Goal: Communication & Community: Participate in discussion

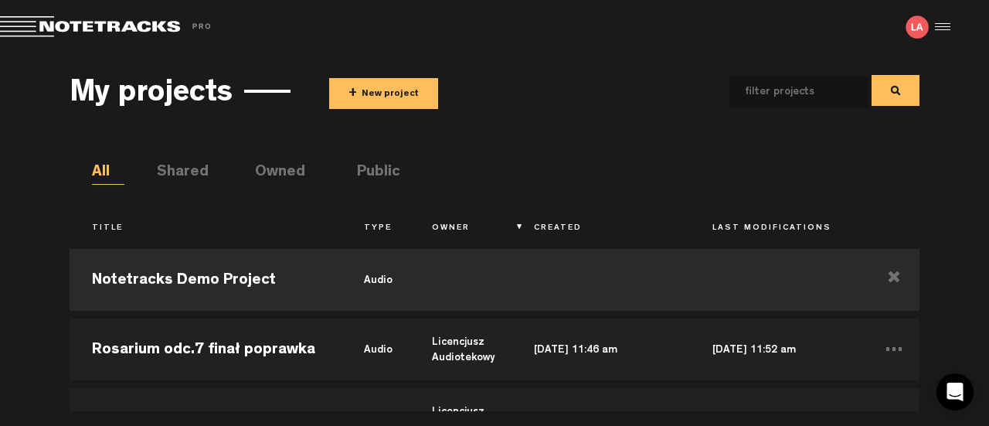
click at [410, 94] on button "+ New project" at bounding box center [383, 93] width 109 height 31
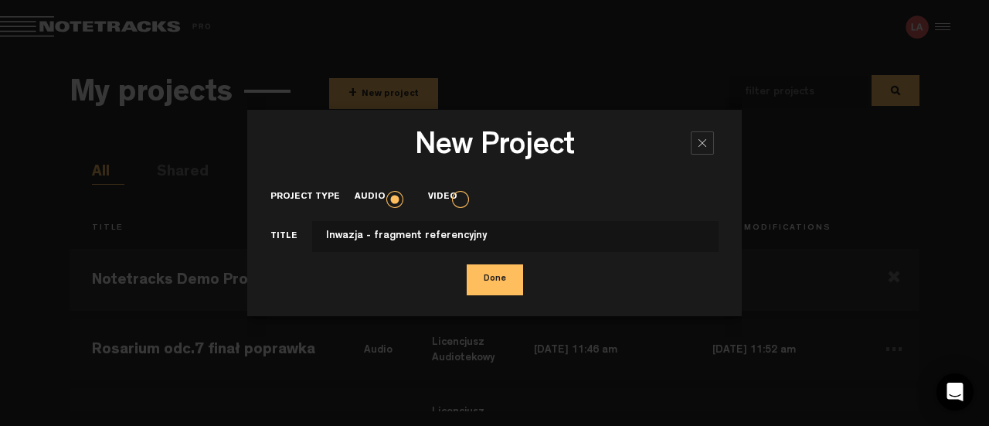
type input "Inwazja - fragment referencyjny"
click at [500, 283] on button "Done" at bounding box center [494, 279] width 56 height 31
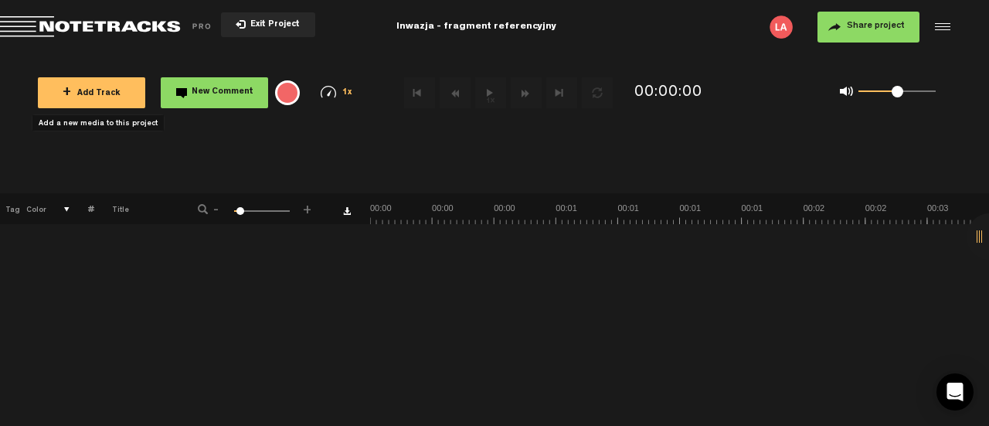
click at [56, 91] on button "+ Add Track" at bounding box center [91, 92] width 107 height 31
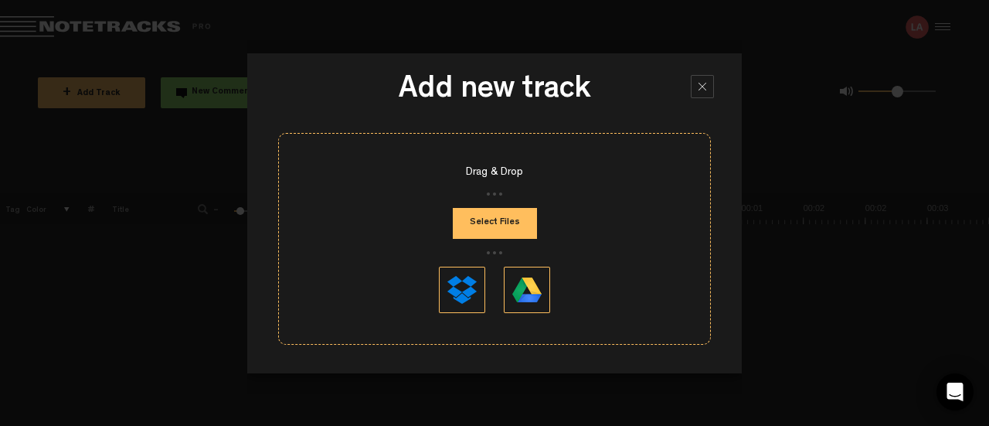
click at [506, 173] on div "Drag & Drop" at bounding box center [494, 172] width 431 height 15
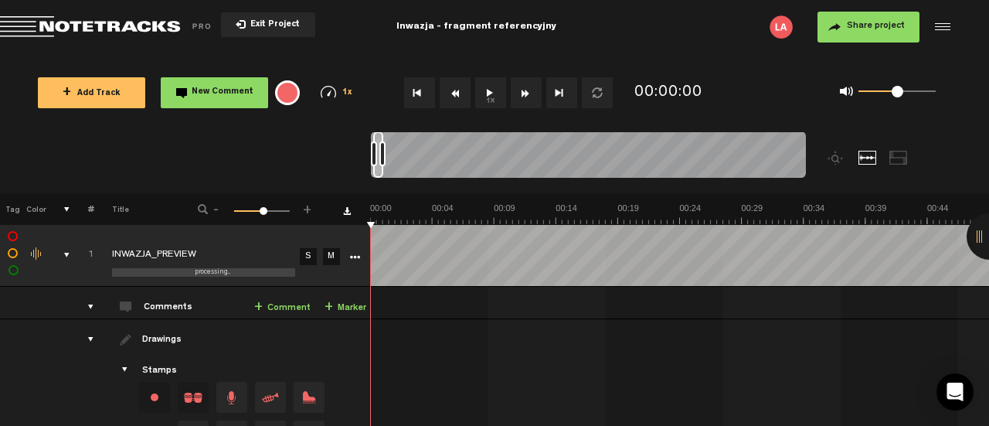
click at [870, 29] on span "Share project" at bounding box center [875, 26] width 58 height 9
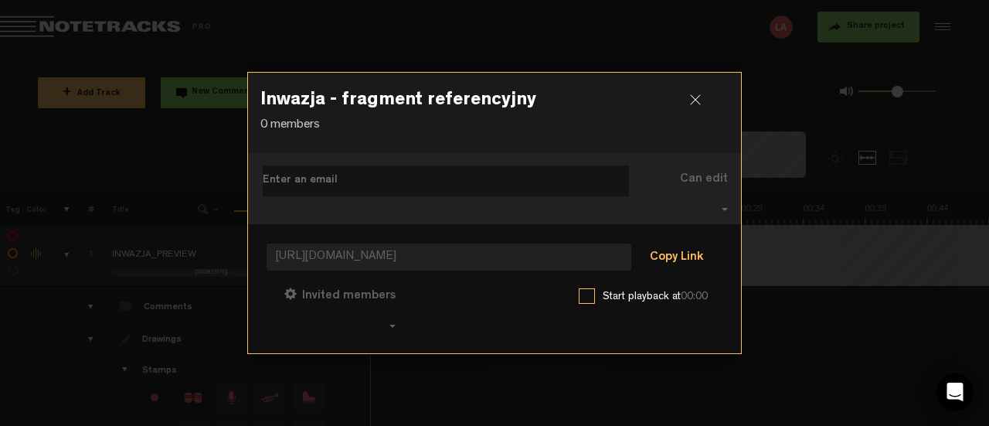
click at [686, 255] on button "Copy Link" at bounding box center [676, 258] width 84 height 31
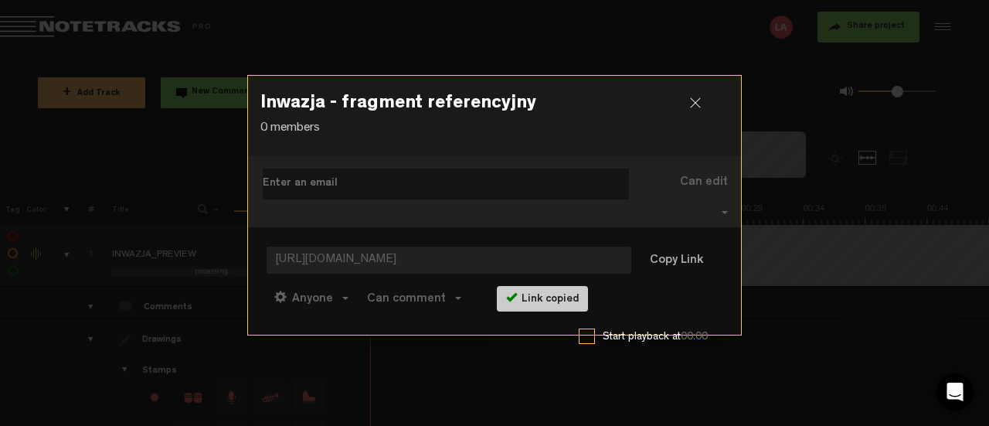
click at [696, 114] on div at bounding box center [701, 108] width 23 height 23
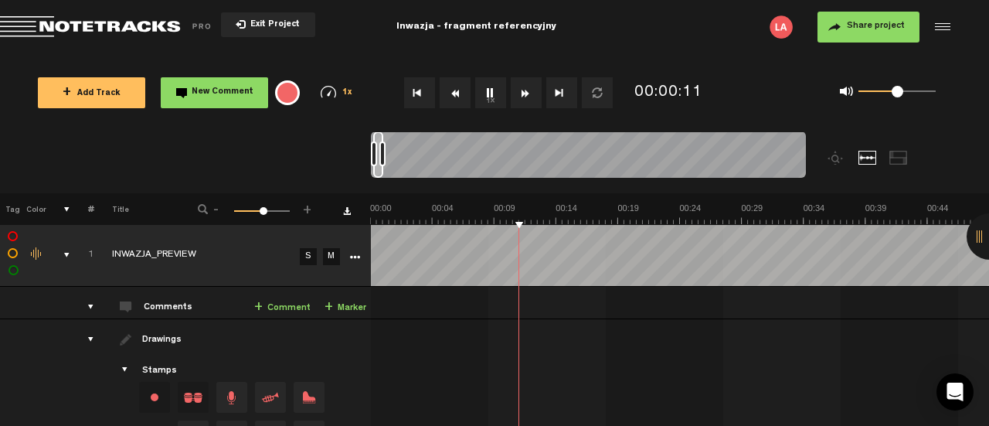
click at [862, 22] on span "Share project" at bounding box center [875, 26] width 58 height 9
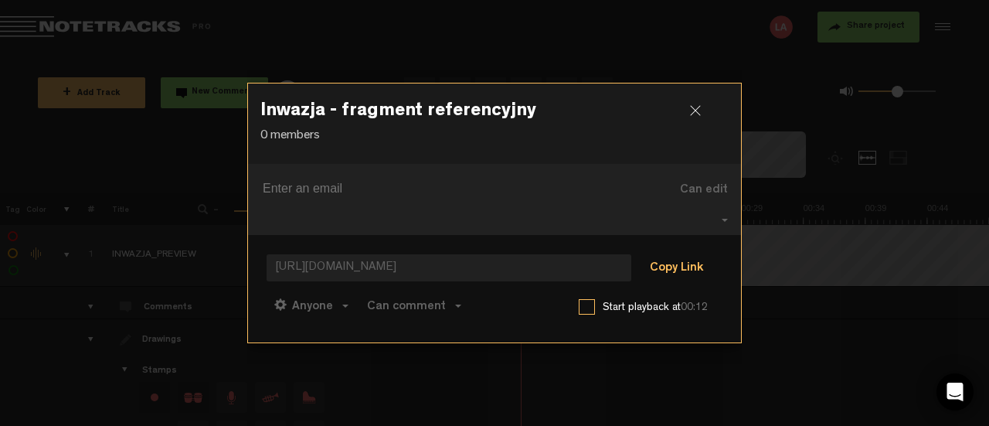
click at [680, 253] on button "Copy Link" at bounding box center [676, 268] width 84 height 31
click at [698, 122] on div at bounding box center [701, 116] width 23 height 23
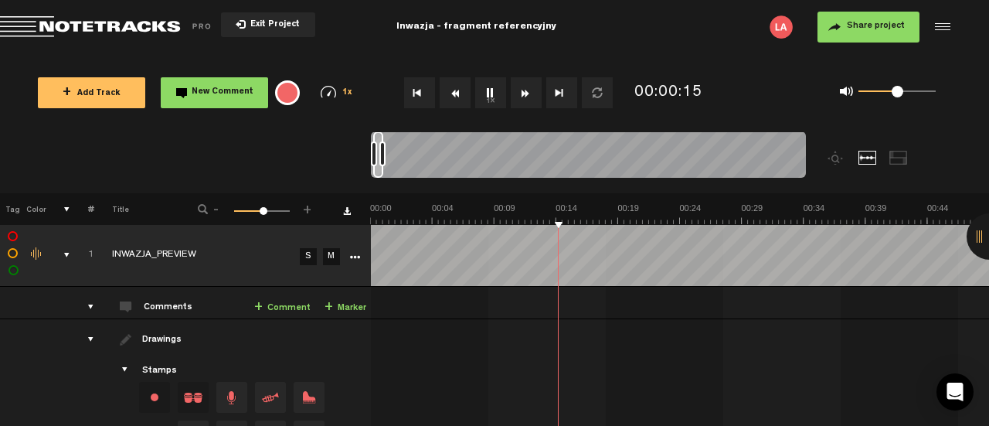
click at [917, 90] on div "0 1 0.5" at bounding box center [896, 91] width 77 height 3
drag, startPoint x: 918, startPoint y: 90, endPoint x: 954, endPoint y: 99, distance: 37.5
click at [954, 99] on div "0 1 1" at bounding box center [855, 92] width 220 height 45
click at [575, 325] on td at bounding box center [680, 428] width 619 height 219
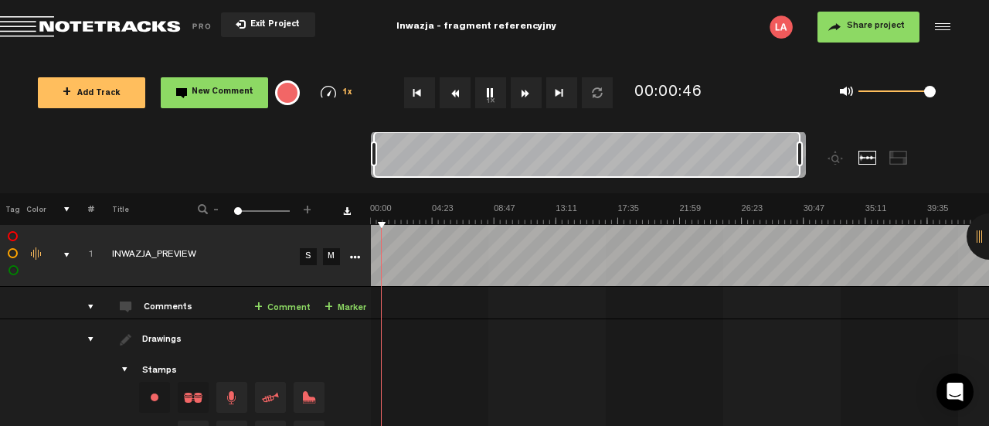
drag, startPoint x: 382, startPoint y: 151, endPoint x: 894, endPoint y: 168, distance: 512.3
click at [894, 168] on div at bounding box center [643, 162] width 544 height 62
click at [652, 397] on div at bounding box center [682, 425] width 619 height 58
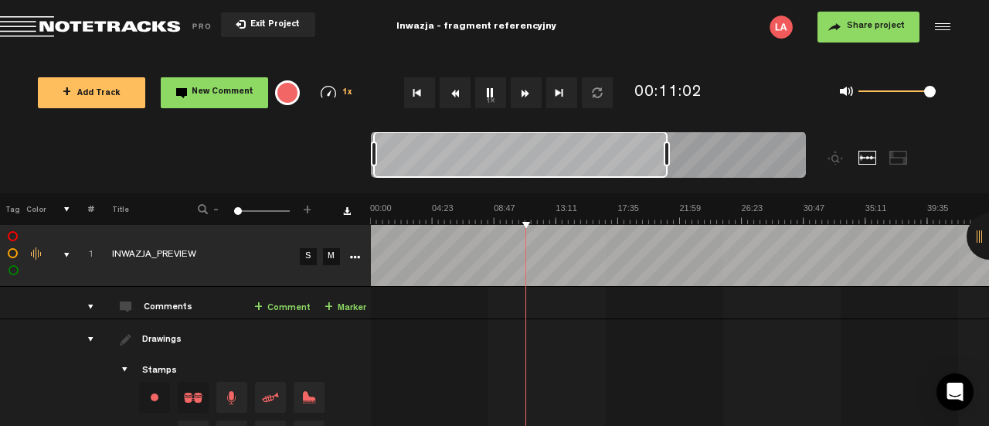
click at [659, 174] on div at bounding box center [588, 157] width 435 height 52
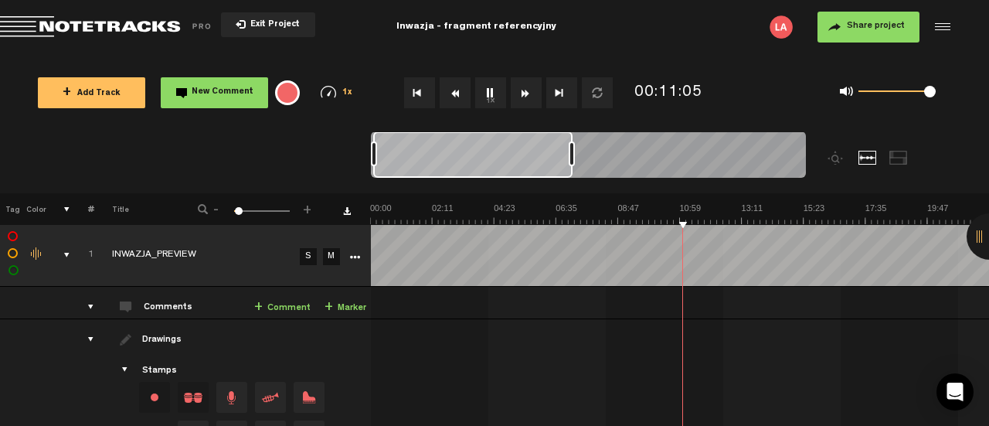
drag, startPoint x: 656, startPoint y: 158, endPoint x: 560, endPoint y: 159, distance: 95.8
click at [568, 159] on div at bounding box center [571, 153] width 6 height 25
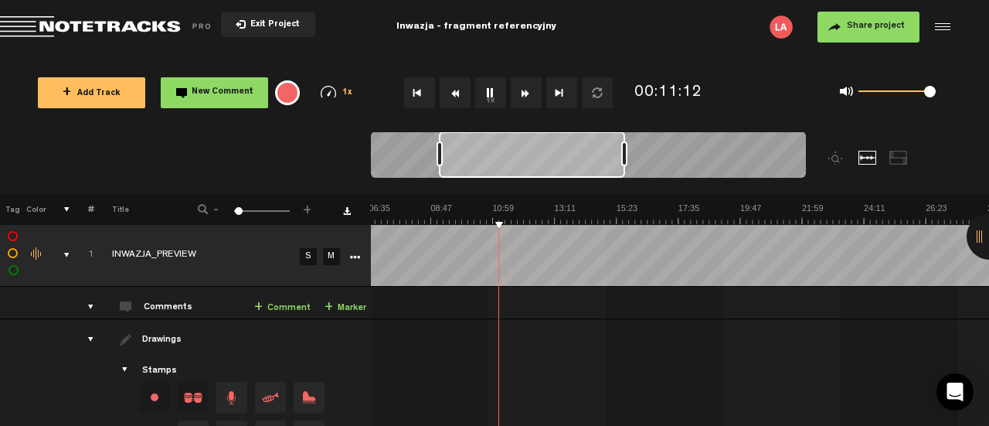
scroll to position [0, 191]
drag, startPoint x: 491, startPoint y: 149, endPoint x: 558, endPoint y: 130, distance: 69.9
click at [558, 54] on div "Loading... + Add Track New Comment 1x 0.25x 0.5x 0.75x 1x 1.25x 1.5x 1.75x 2x A…" at bounding box center [494, 54] width 989 height 0
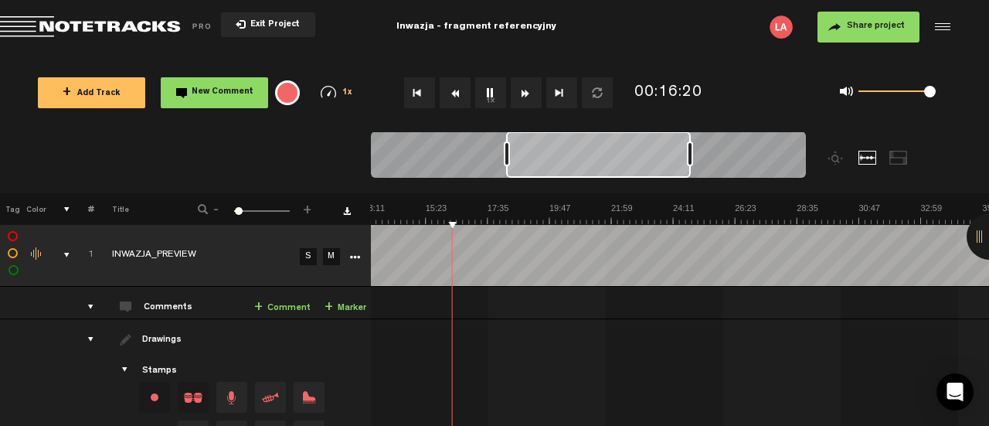
scroll to position [0, 378]
drag, startPoint x: 587, startPoint y: 164, endPoint x: 653, endPoint y: 156, distance: 66.1
click at [653, 156] on div at bounding box center [598, 154] width 185 height 46
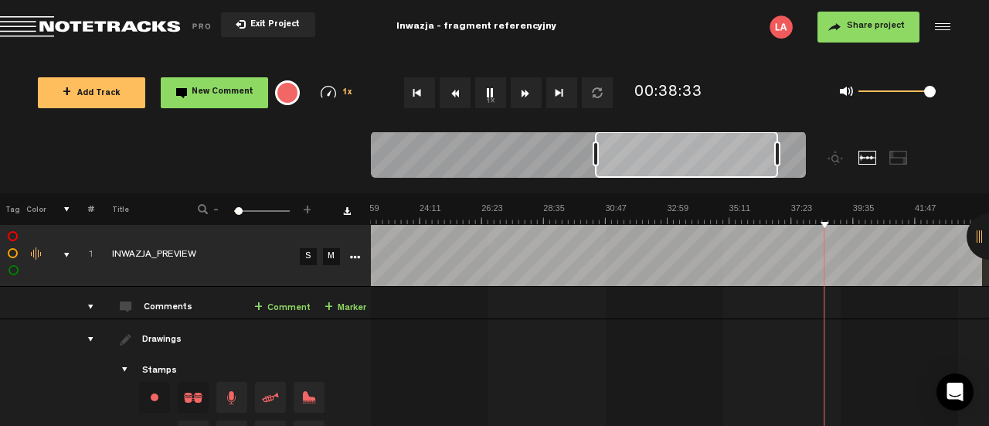
scroll to position [0, 714]
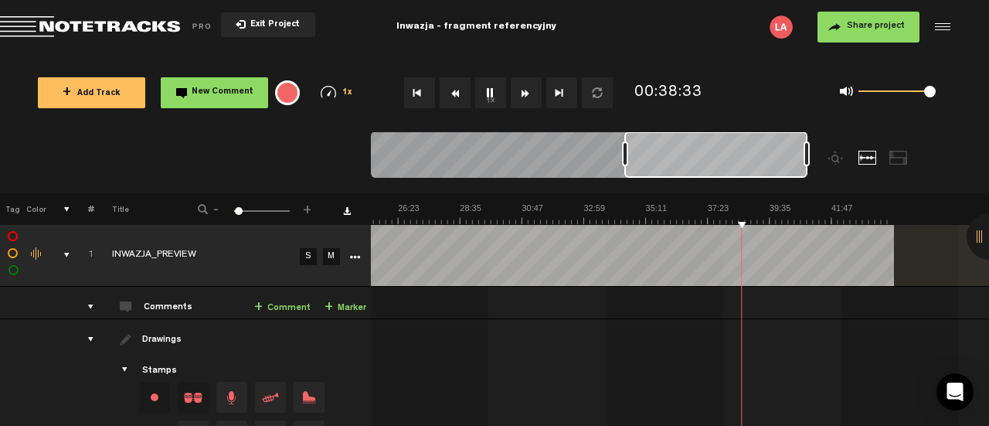
drag, startPoint x: 654, startPoint y: 155, endPoint x: 743, endPoint y: 162, distance: 89.1
click at [743, 162] on div at bounding box center [715, 154] width 183 height 46
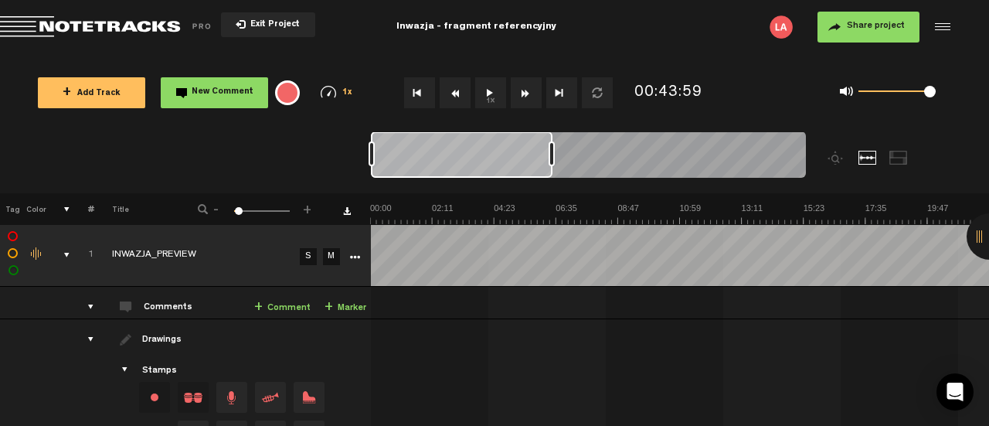
scroll to position [0, 0]
drag, startPoint x: 444, startPoint y: 161, endPoint x: 327, endPoint y: 168, distance: 117.6
click at [327, 168] on nt-zoom-navigation-bar at bounding box center [494, 162] width 989 height 62
click at [488, 215] on img at bounding box center [988, 213] width 1237 height 22
click at [551, 217] on img at bounding box center [988, 213] width 1237 height 22
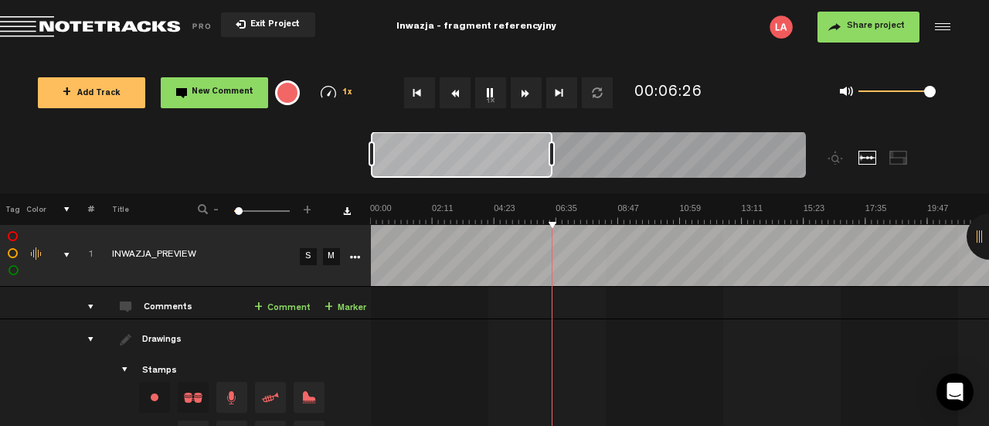
click at [537, 216] on img at bounding box center [988, 213] width 1237 height 22
click at [541, 222] on img at bounding box center [988, 213] width 1237 height 22
click at [538, 222] on img at bounding box center [988, 213] width 1237 height 22
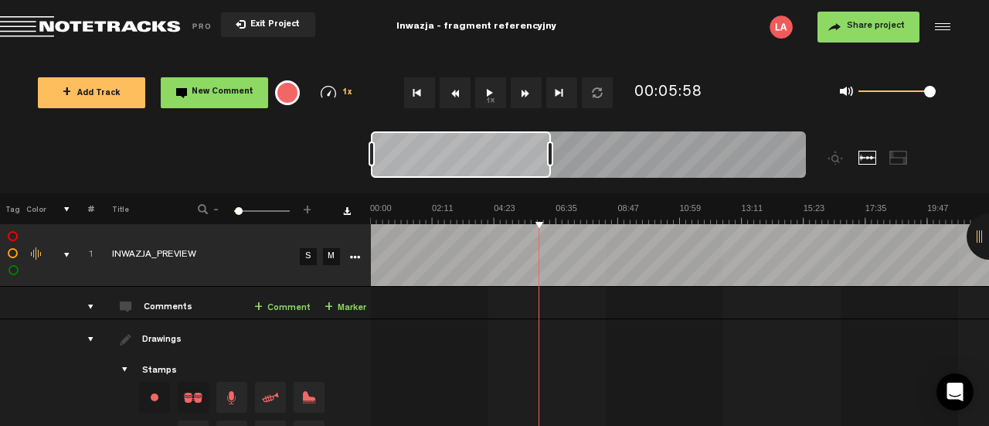
drag, startPoint x: 439, startPoint y: 157, endPoint x: 324, endPoint y: 138, distance: 116.6
click at [324, 138] on nt-zoom-navigation-bar at bounding box center [494, 162] width 989 height 62
click at [305, 307] on link "+ Comment" at bounding box center [282, 308] width 56 height 18
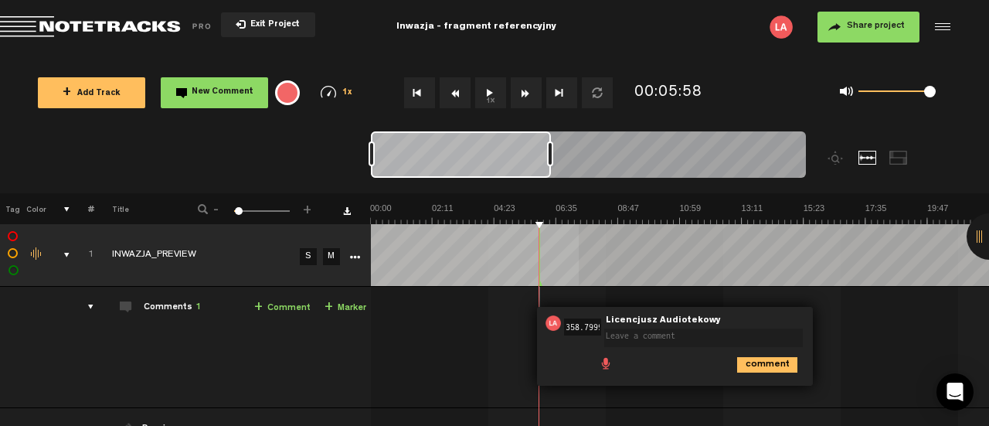
click at [578, 229] on td at bounding box center [680, 255] width 619 height 63
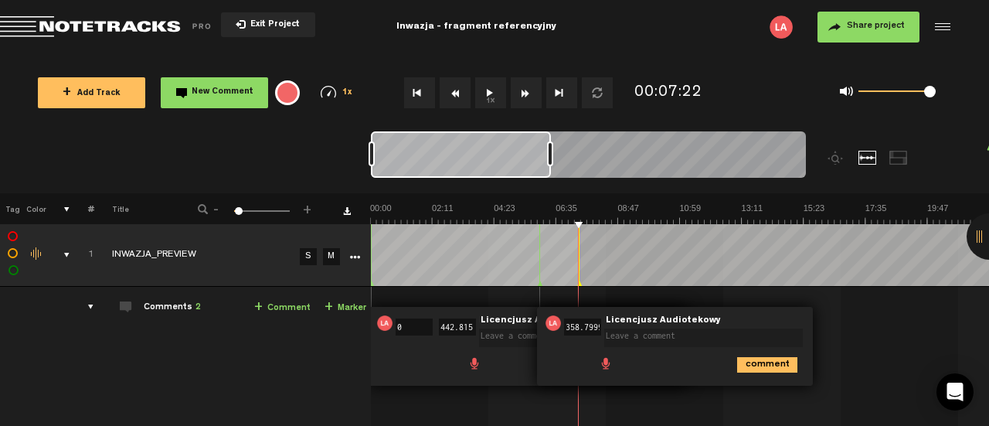
click at [496, 361] on ul "comment" at bounding box center [571, 363] width 210 height 18
click at [760, 357] on icon "comment" at bounding box center [767, 364] width 60 height 15
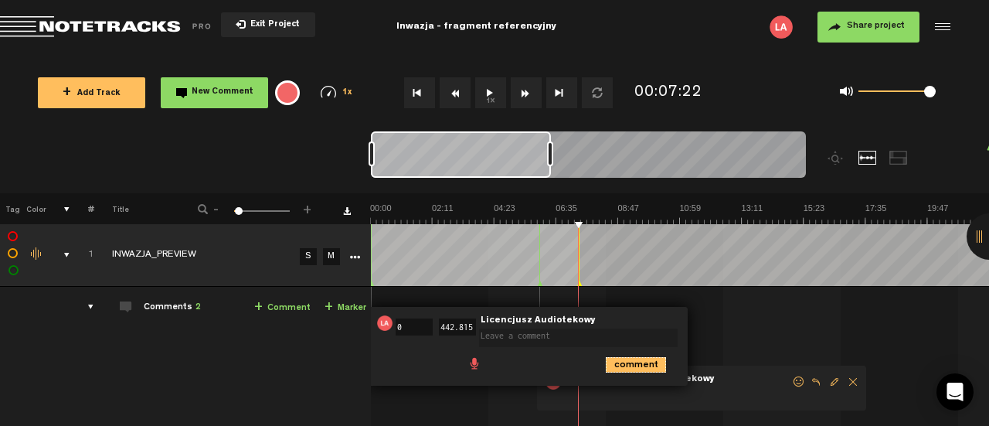
click at [632, 361] on icon "comment" at bounding box center [636, 364] width 60 height 15
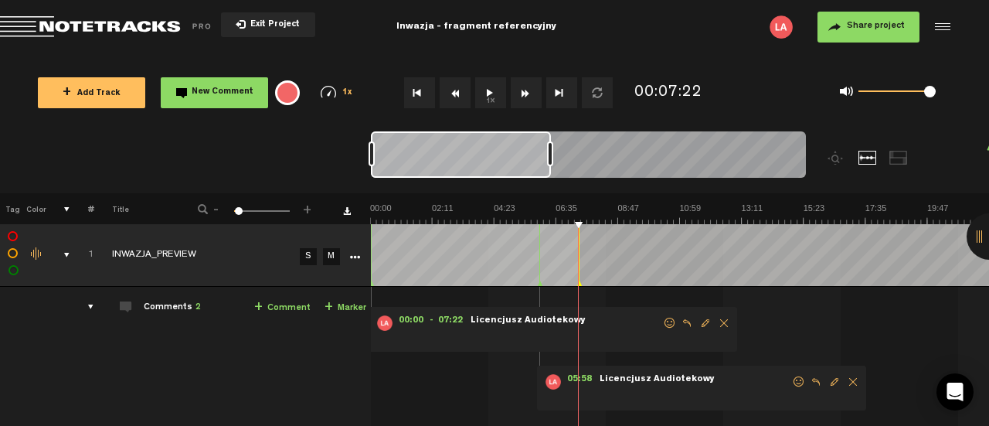
click at [722, 322] on span "Delete comment" at bounding box center [723, 322] width 19 height 11
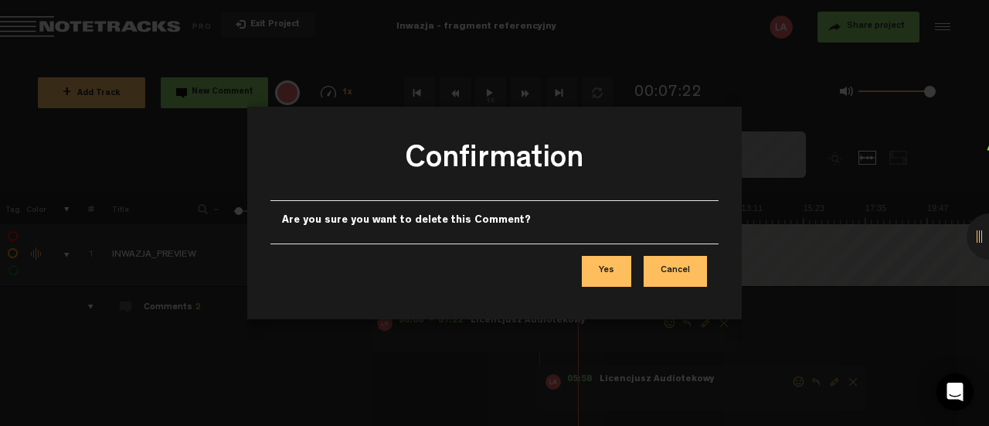
click at [621, 266] on button "Yes" at bounding box center [606, 271] width 49 height 31
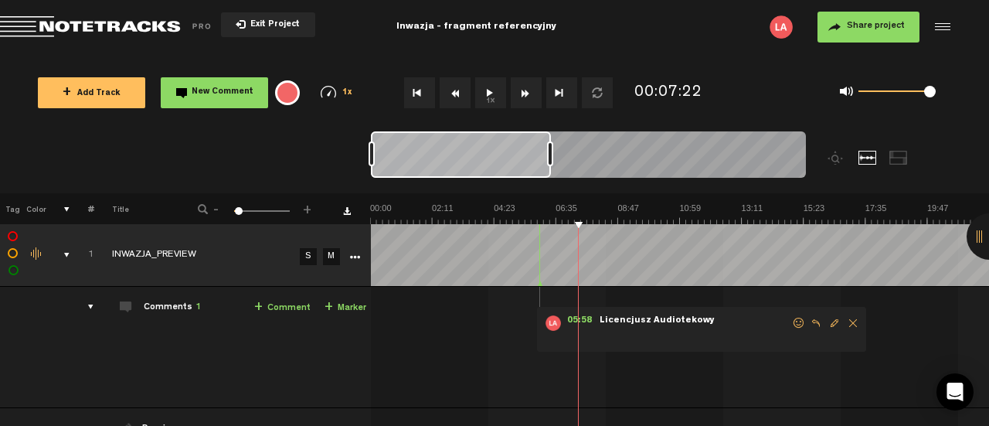
click at [848, 323] on span "Delete comment" at bounding box center [852, 322] width 19 height 11
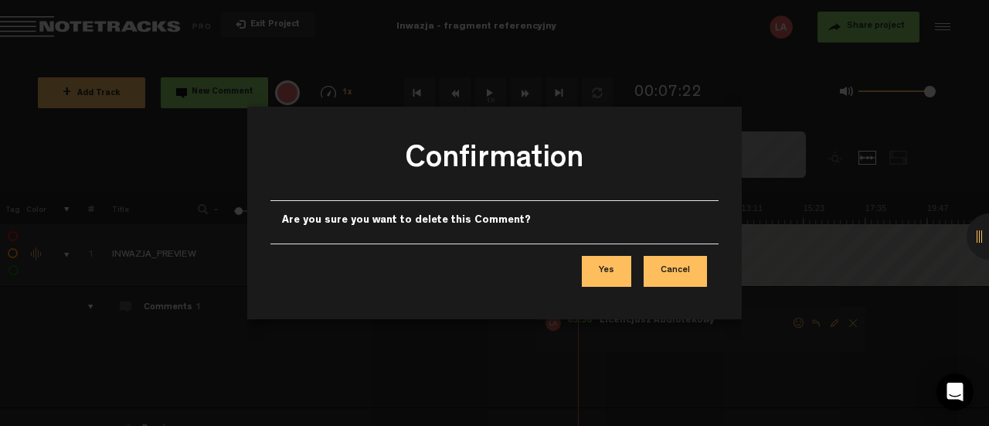
click at [684, 269] on button "Cancel" at bounding box center [674, 271] width 63 height 31
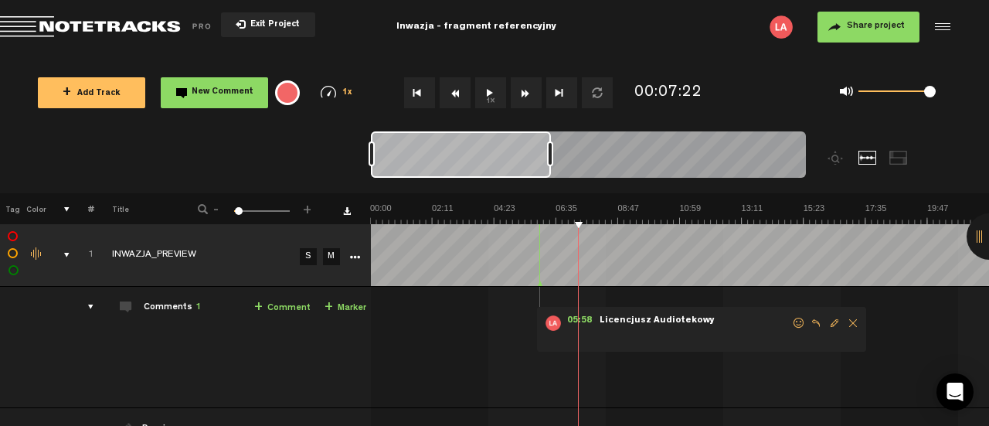
click at [834, 327] on span "Edit comment" at bounding box center [834, 322] width 19 height 11
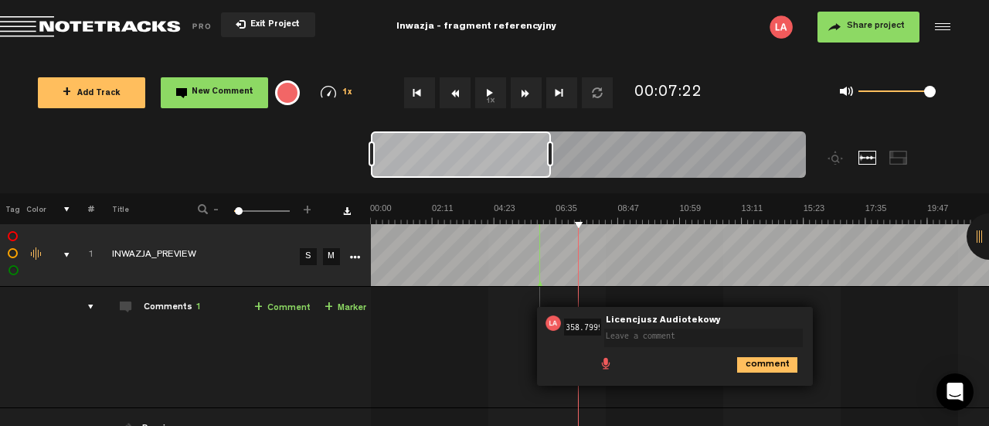
click at [731, 340] on textarea at bounding box center [703, 337] width 198 height 19
click at [635, 322] on span "Licencjusz Audiotekowy" at bounding box center [663, 320] width 118 height 11
click at [840, 365] on div "05:58 358.79999999999995 - NaN:NaN • Licencjusz Audiotekowy: "" Licencjusz Audi…" at bounding box center [681, 353] width 616 height 108
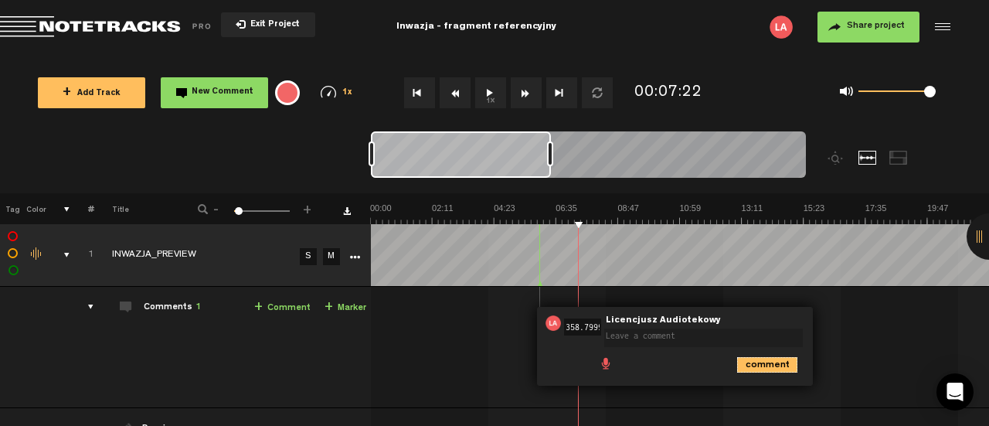
click at [774, 365] on icon "comment" at bounding box center [767, 364] width 60 height 15
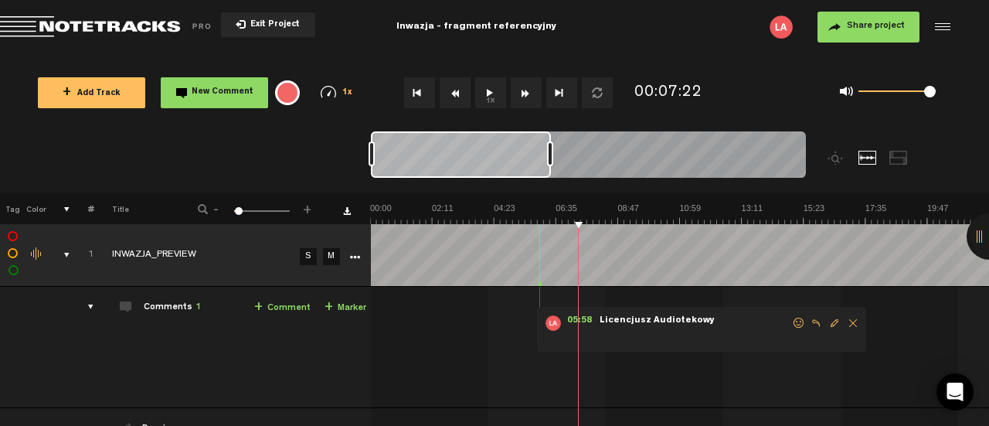
click at [848, 327] on span "Delete comment" at bounding box center [852, 322] width 19 height 11
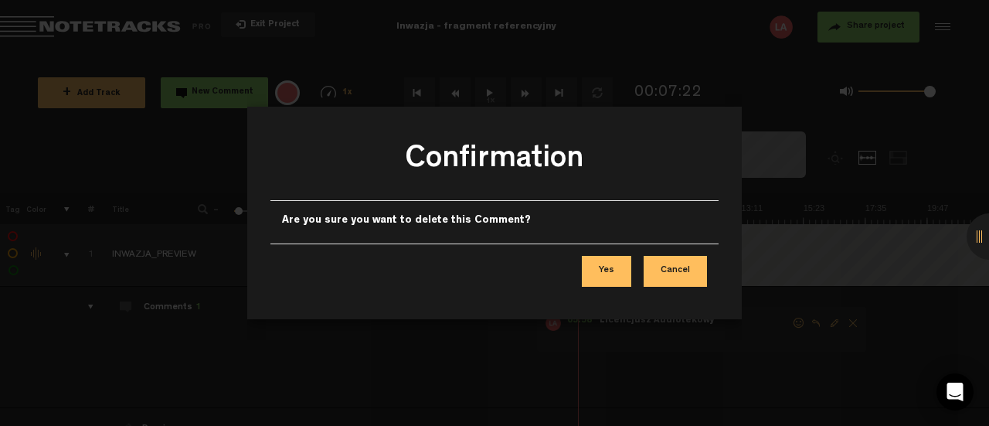
click at [619, 280] on button "Yes" at bounding box center [606, 271] width 49 height 31
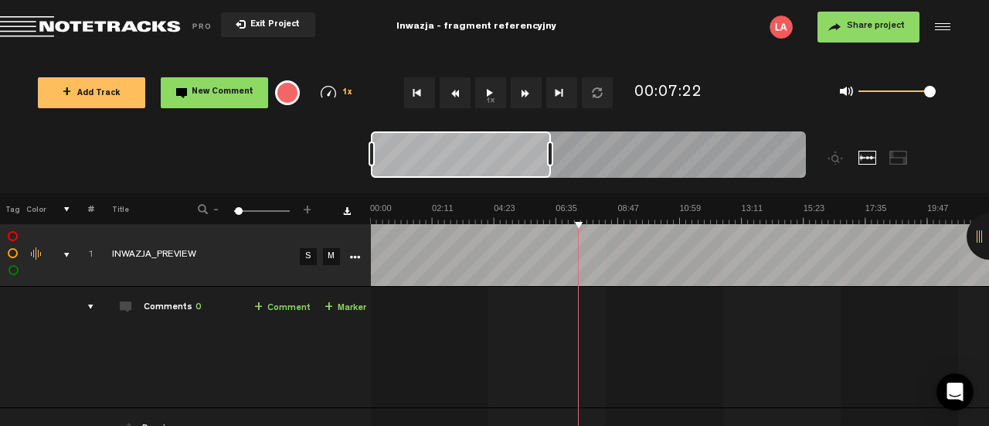
click at [541, 223] on img at bounding box center [988, 213] width 1237 height 22
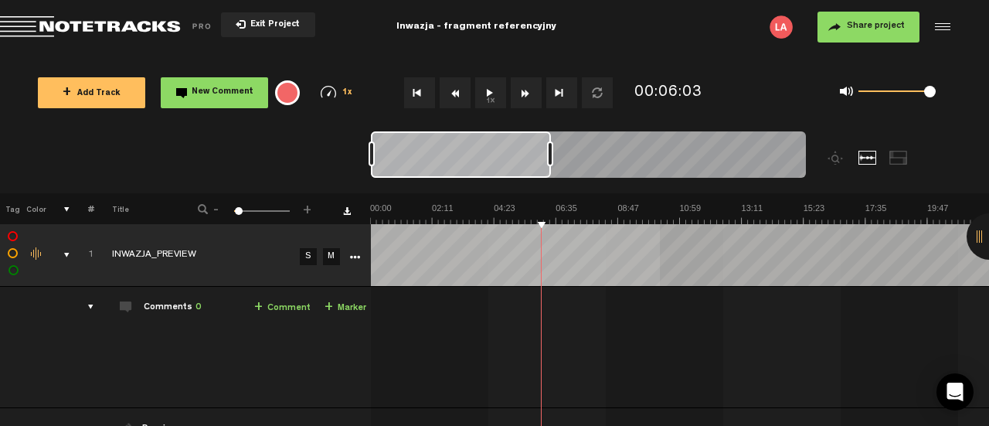
click at [660, 231] on div "+ New drawing Tag Color # Title - 1 100 2 + 1 completed INWAZJA_PREVIEW S M Exp…" at bounding box center [494, 394] width 989 height 403
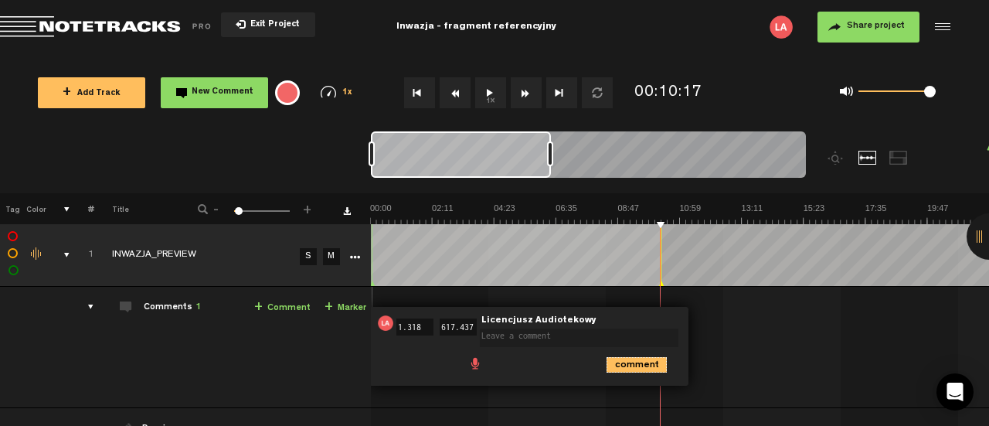
click at [618, 361] on icon "comment" at bounding box center [636, 364] width 60 height 15
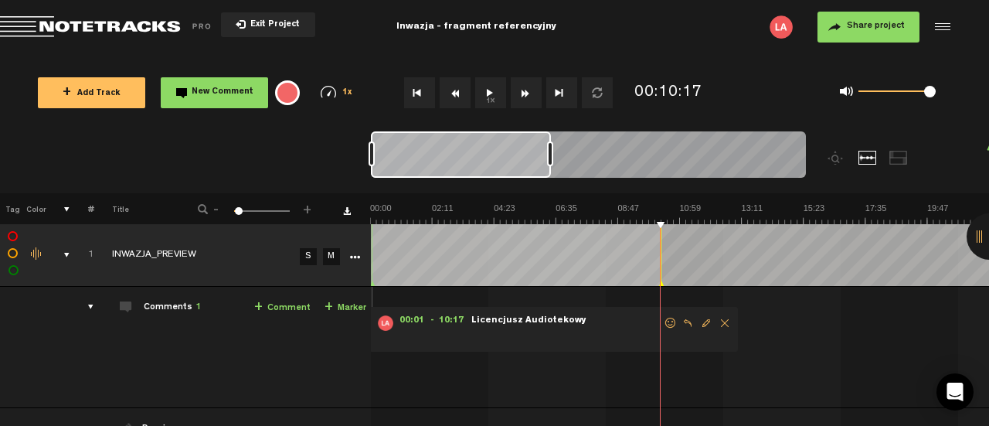
click at [721, 321] on span "Delete comment" at bounding box center [724, 322] width 19 height 11
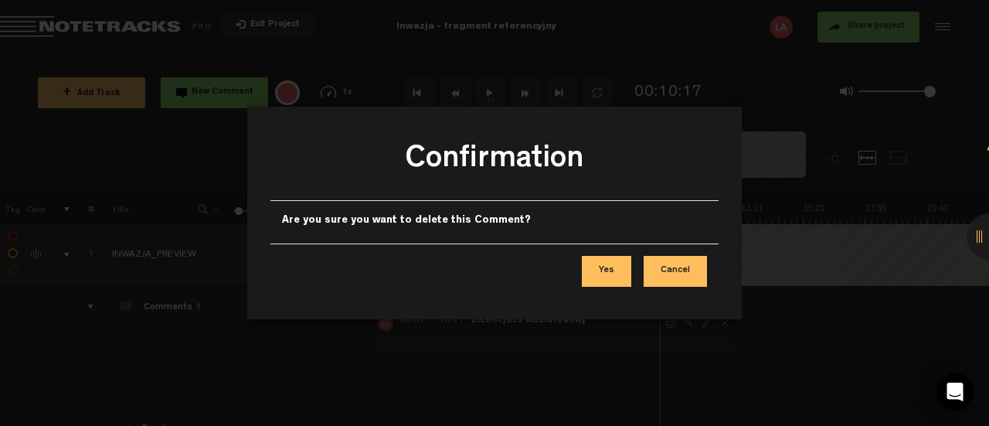
click at [613, 264] on button "Yes" at bounding box center [606, 271] width 49 height 31
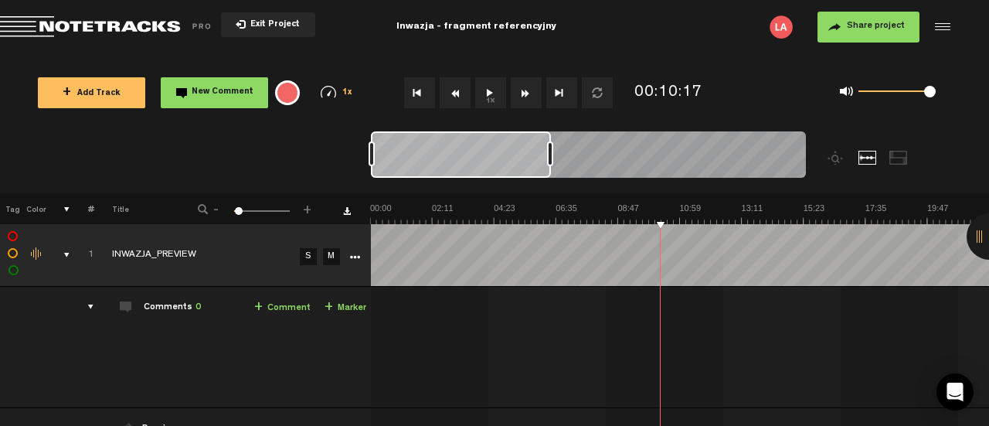
click at [539, 223] on img at bounding box center [988, 213] width 1237 height 22
click at [821, 219] on img at bounding box center [988, 213] width 1237 height 22
click at [709, 209] on img at bounding box center [988, 213] width 1237 height 22
click at [656, 216] on img at bounding box center [988, 213] width 1237 height 22
click at [677, 220] on img at bounding box center [988, 213] width 1237 height 22
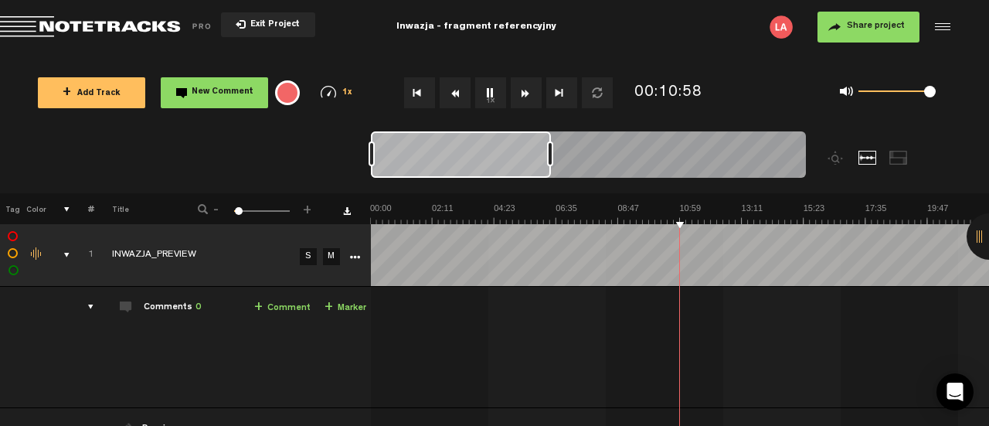
click at [672, 221] on img at bounding box center [988, 213] width 1237 height 22
drag, startPoint x: 672, startPoint y: 221, endPoint x: 544, endPoint y: 217, distance: 128.3
click at [544, 217] on img at bounding box center [988, 213] width 1237 height 22
click at [331, 257] on link "M" at bounding box center [331, 256] width 17 height 17
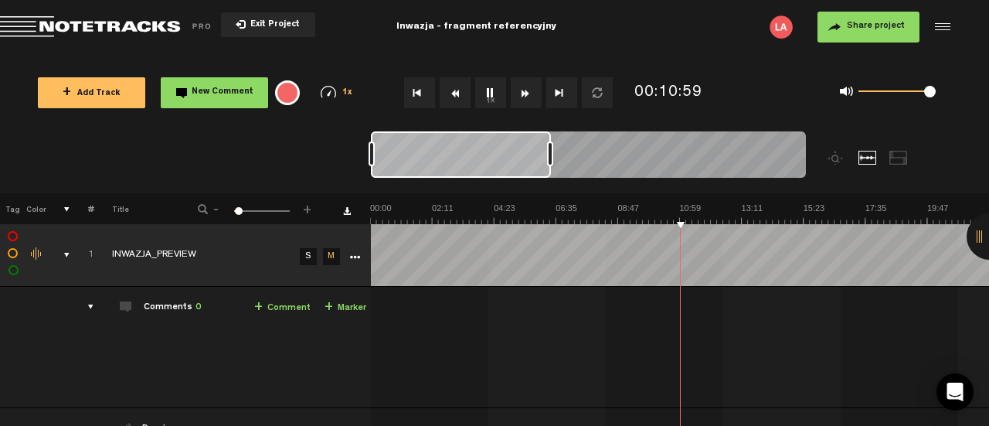
click at [541, 222] on img at bounding box center [988, 213] width 1237 height 22
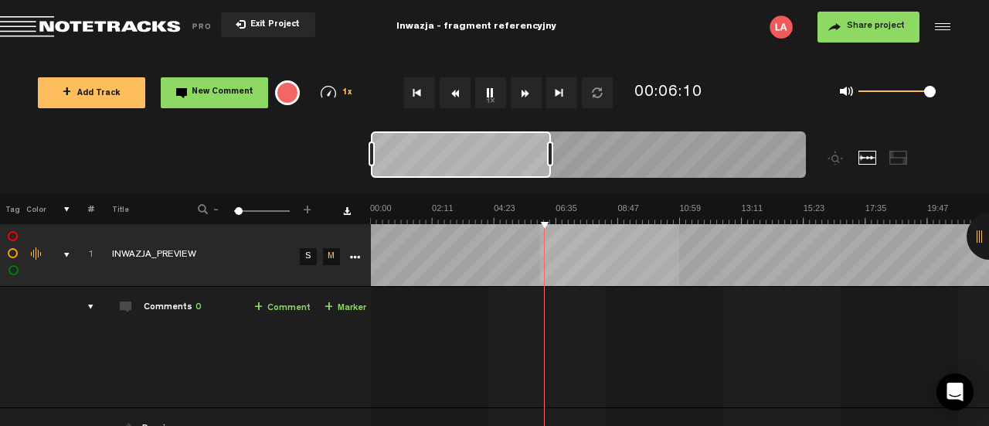
click at [540, 232] on div "+ New drawing Tag Color # Title - 1 100 2 + 1 completed INWAZJA_PREVIEW S M Exp…" at bounding box center [494, 394] width 989 height 403
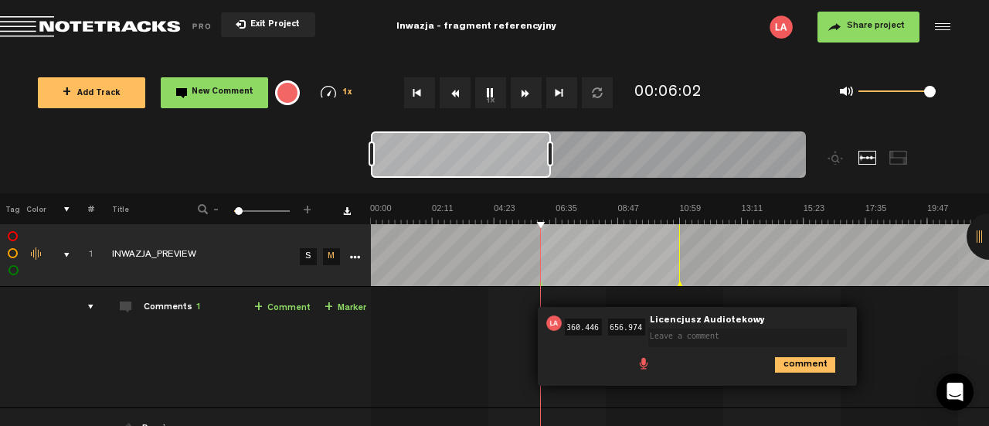
click at [682, 333] on textarea at bounding box center [747, 337] width 198 height 19
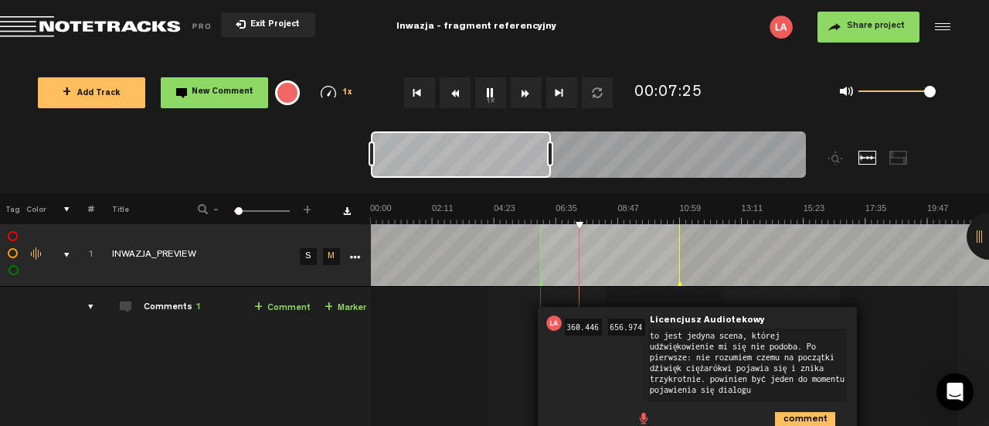
click at [663, 363] on textarea "to jest jedyna scena, której udźwiękowienie mi się nie podoba. Po pierwsze: nie…" at bounding box center [747, 364] width 198 height 73
click at [837, 351] on textarea "to jest jedyna scena, której udźwiękowienie mi się nie podoba. Po pierwsze: nie…" at bounding box center [747, 364] width 198 height 73
click at [722, 364] on textarea "to jest jedyna scena, której udźwiękowienie mi się nie podoba. Po pierwsze: nie…" at bounding box center [747, 364] width 198 height 73
click at [768, 388] on textarea "to jest jedyna scena, której udźwiękowienie mi się nie podoba. Po pierwsze: nie…" at bounding box center [747, 364] width 198 height 73
click at [541, 217] on img at bounding box center [988, 213] width 1237 height 22
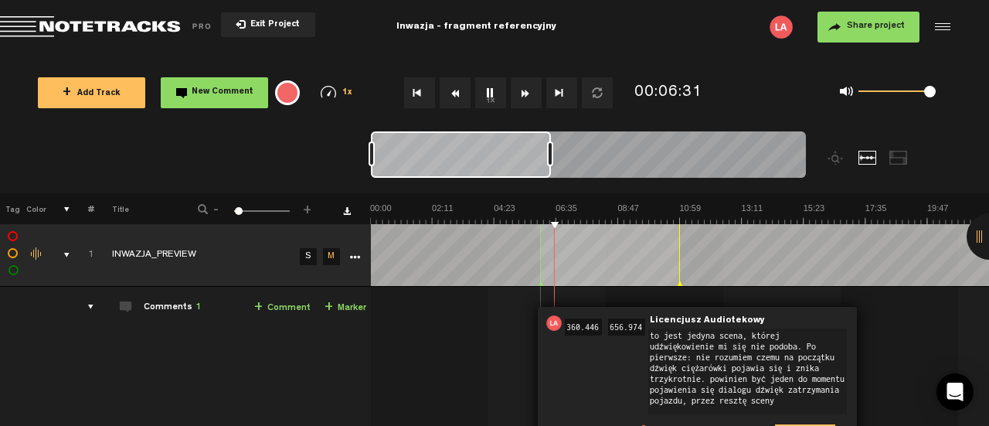
drag, startPoint x: 789, startPoint y: 396, endPoint x: 706, endPoint y: 376, distance: 85.8
click at [706, 376] on textarea "to jest jedyna scena, której udźwiękowienie mi się nie podoba. Po pierwsze: nie…" at bounding box center [747, 371] width 198 height 86
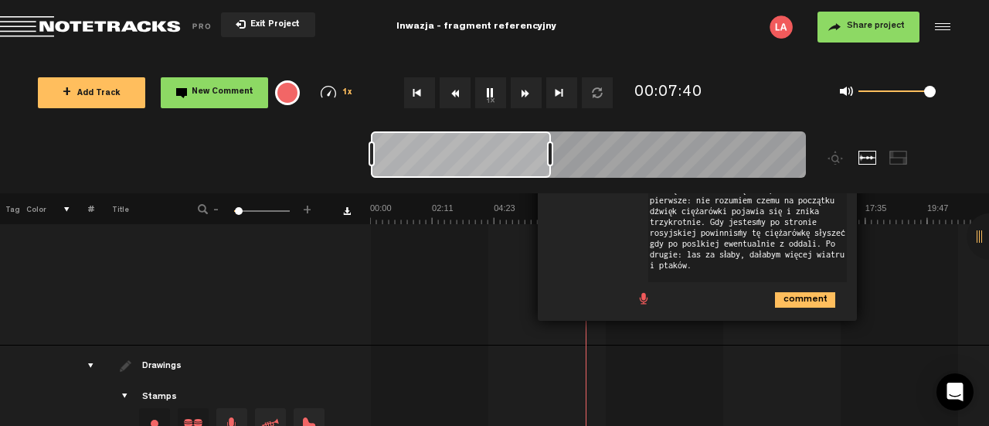
scroll to position [157, 0]
type textarea "to jest jedyna scena, której udźwiękowienie mi się nie podoba. Po pierwsze: nie…"
click at [796, 297] on icon "comment" at bounding box center [805, 299] width 60 height 15
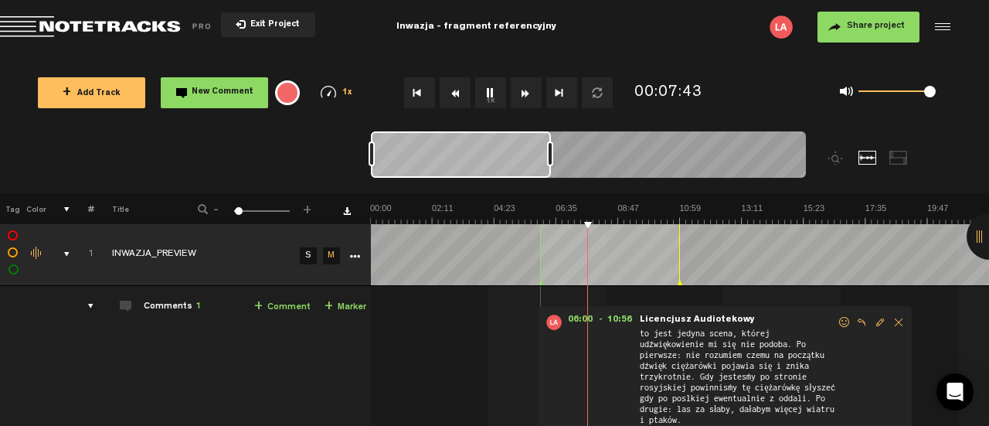
scroll to position [0, 0]
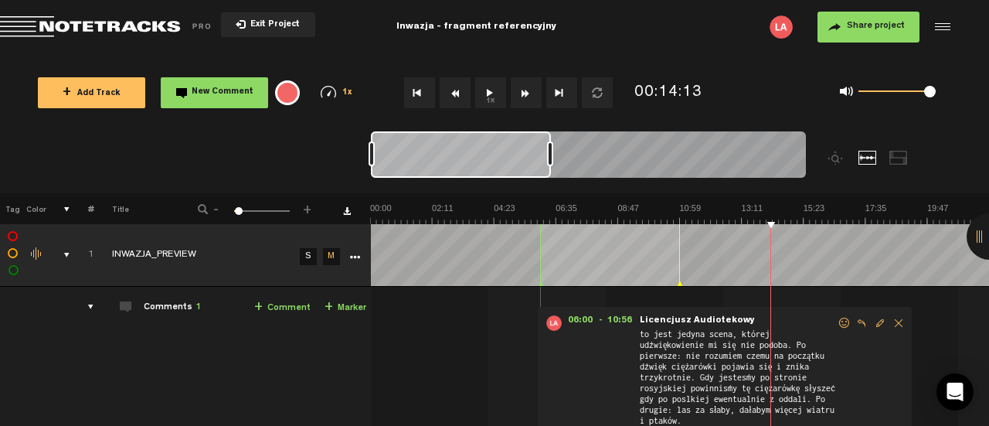
click at [525, 220] on img at bounding box center [988, 213] width 1237 height 22
click at [888, 93] on div "0 1 0.37" at bounding box center [896, 91] width 77 height 3
drag, startPoint x: 888, startPoint y: 94, endPoint x: 967, endPoint y: 78, distance: 80.4
click at [967, 78] on div "+ Add Track New Comment 1x 0.25x 0.5x 0.75x 1x 1.25x 1.5x 1.75x 2x All emojis 😀…" at bounding box center [494, 92] width 989 height 77
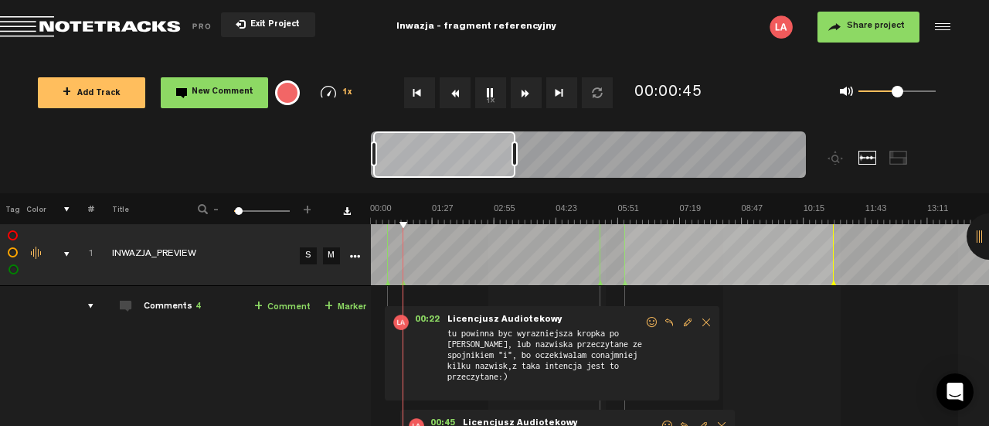
drag, startPoint x: 383, startPoint y: 152, endPoint x: 516, endPoint y: 148, distance: 132.9
click at [516, 148] on div at bounding box center [514, 153] width 6 height 25
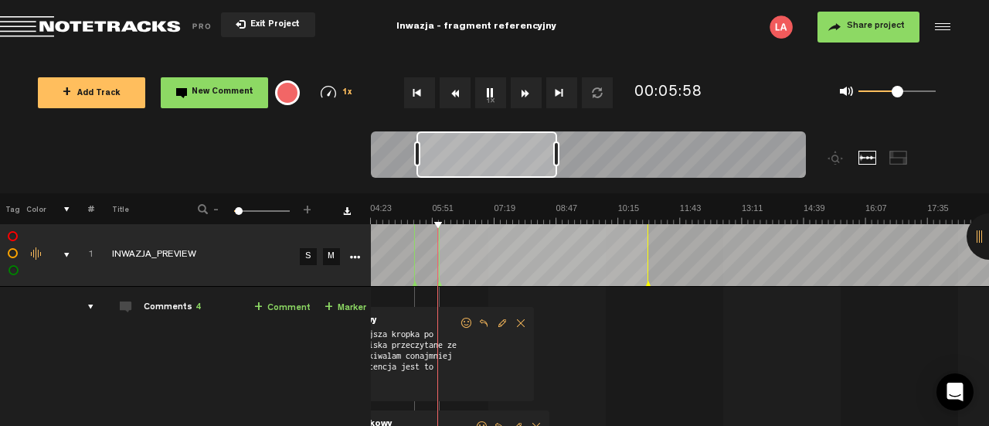
scroll to position [0, 62]
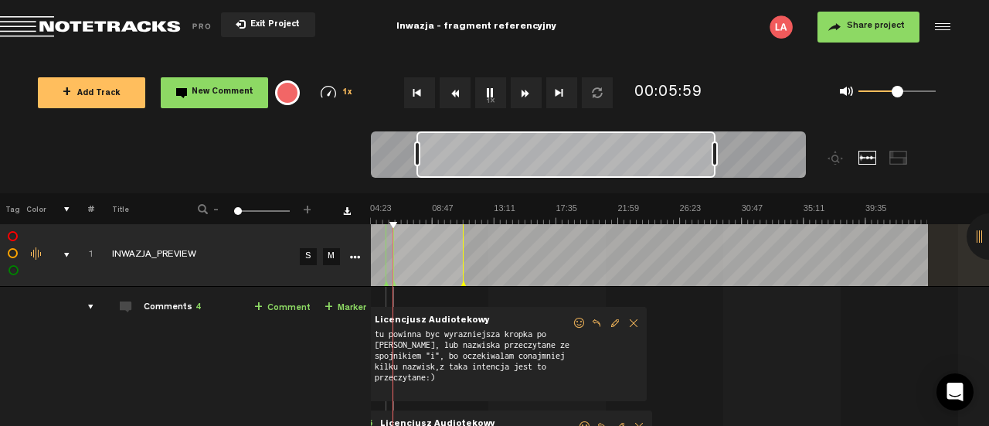
drag, startPoint x: 555, startPoint y: 153, endPoint x: 720, endPoint y: 155, distance: 164.5
click at [717, 155] on div at bounding box center [714, 153] width 6 height 25
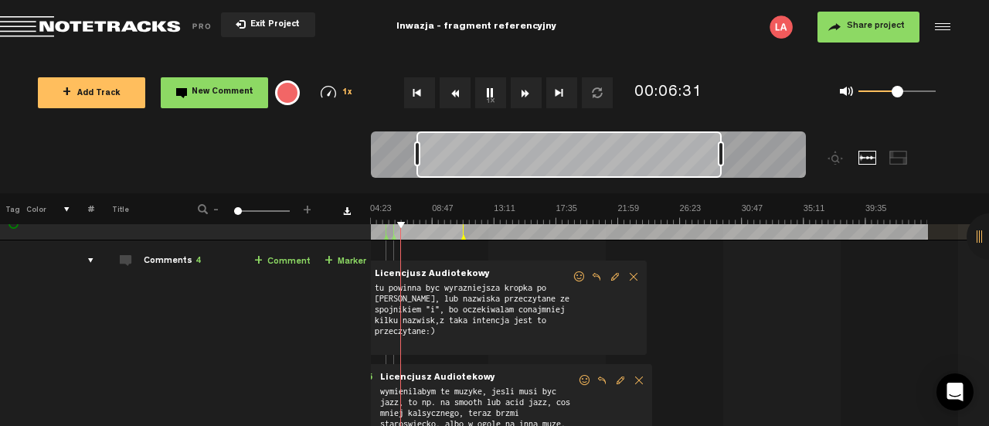
scroll to position [0, 0]
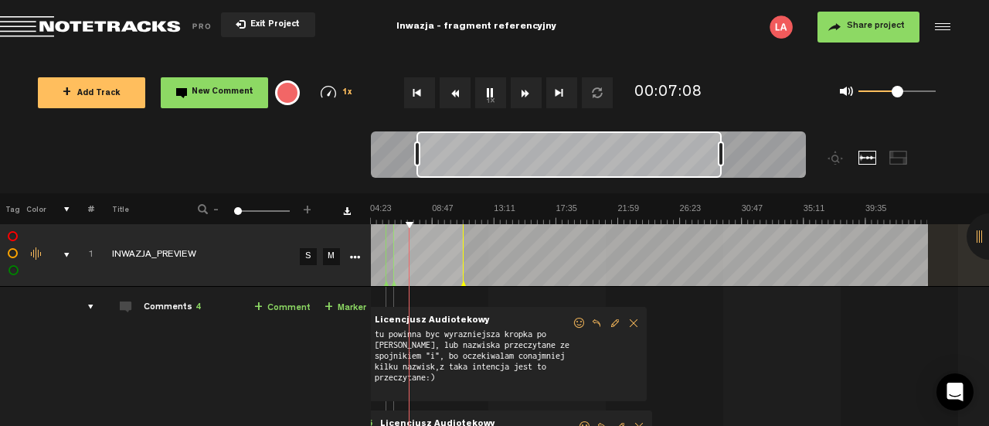
click at [463, 220] on img at bounding box center [617, 213] width 619 height 22
click at [455, 217] on img at bounding box center [617, 213] width 619 height 22
click at [637, 213] on img at bounding box center [617, 213] width 619 height 22
click at [741, 204] on img at bounding box center [617, 213] width 619 height 22
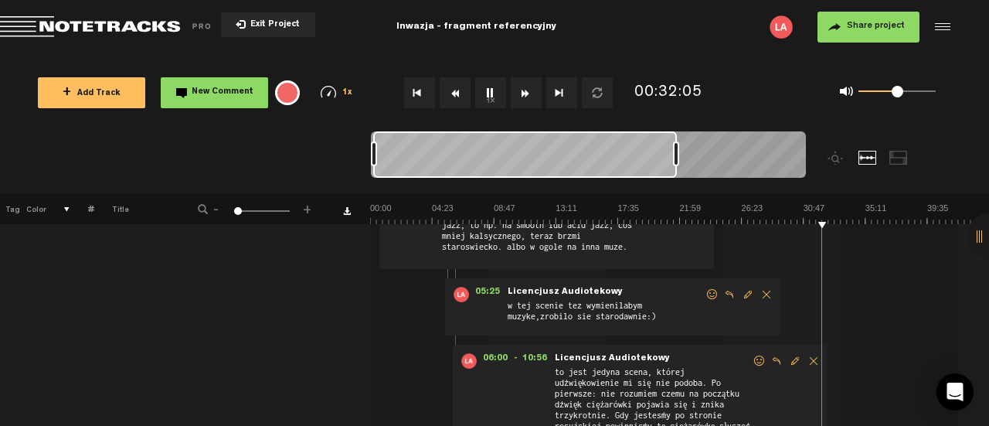
scroll to position [224, 0]
click at [604, 319] on span "w tej scenie tez wymienilabym muzyke,zrobilo sie starodawnie:)" at bounding box center [605, 312] width 198 height 29
click at [584, 290] on span "Licencjusz Audiotekowy" at bounding box center [565, 291] width 118 height 11
click at [491, 290] on span "05:25" at bounding box center [487, 293] width 37 height 15
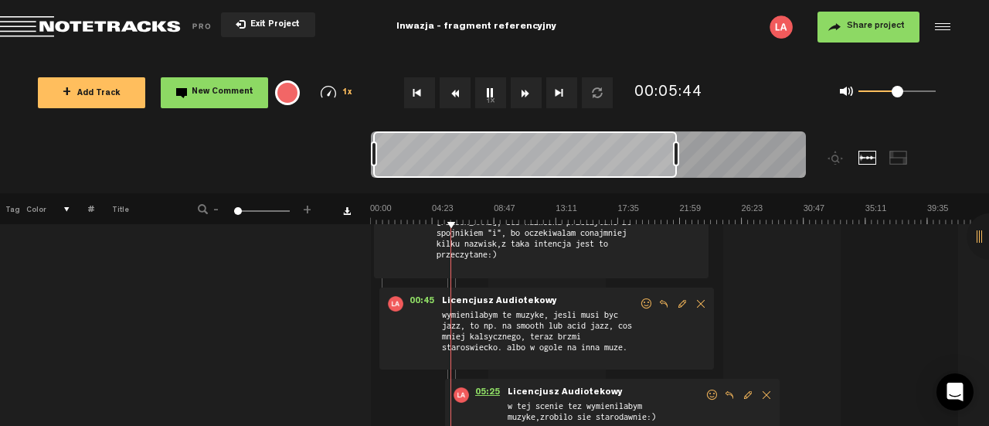
scroll to position [0, 0]
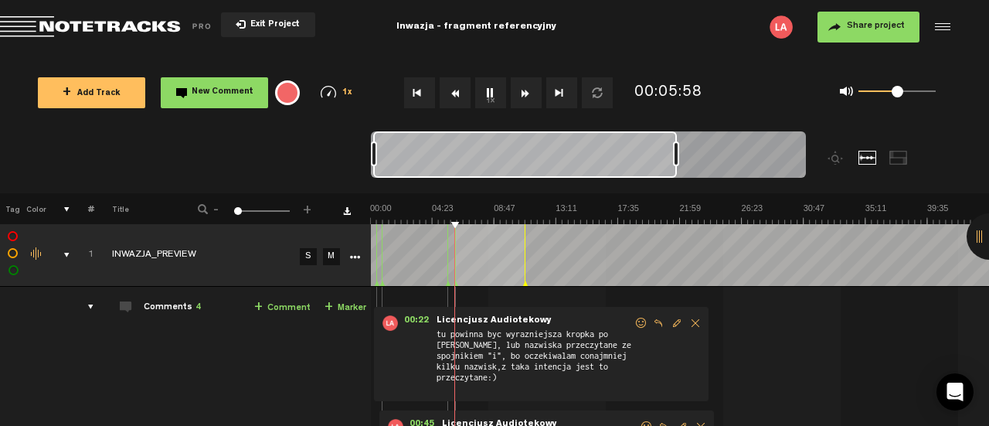
click at [890, 212] on img at bounding box center [679, 213] width 619 height 22
click at [914, 212] on img at bounding box center [679, 213] width 619 height 22
click at [936, 215] on img at bounding box center [679, 213] width 619 height 22
click at [420, 317] on span "00:22" at bounding box center [416, 322] width 37 height 15
click at [451, 92] on button "Rewind" at bounding box center [454, 92] width 31 height 31
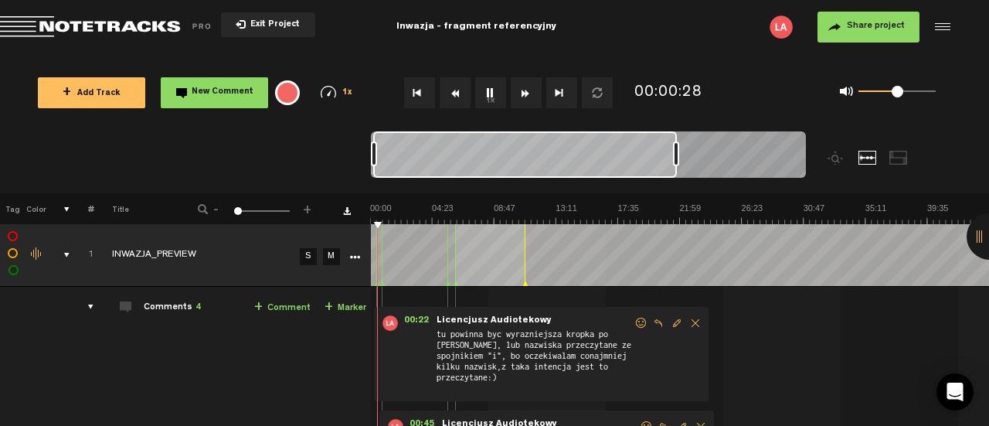
click at [451, 92] on button "Rewind" at bounding box center [454, 92] width 31 height 31
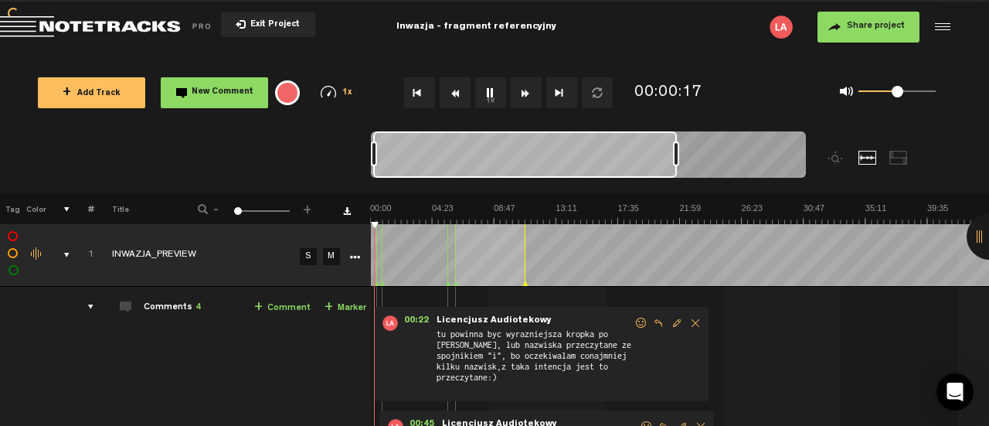
click at [451, 92] on button "Rewind" at bounding box center [454, 92] width 31 height 31
click at [379, 285] on icon at bounding box center [382, 284] width 6 height 8
click at [412, 315] on span "00:22" at bounding box center [416, 322] width 37 height 15
click at [661, 321] on span "Reply to comment" at bounding box center [658, 322] width 19 height 11
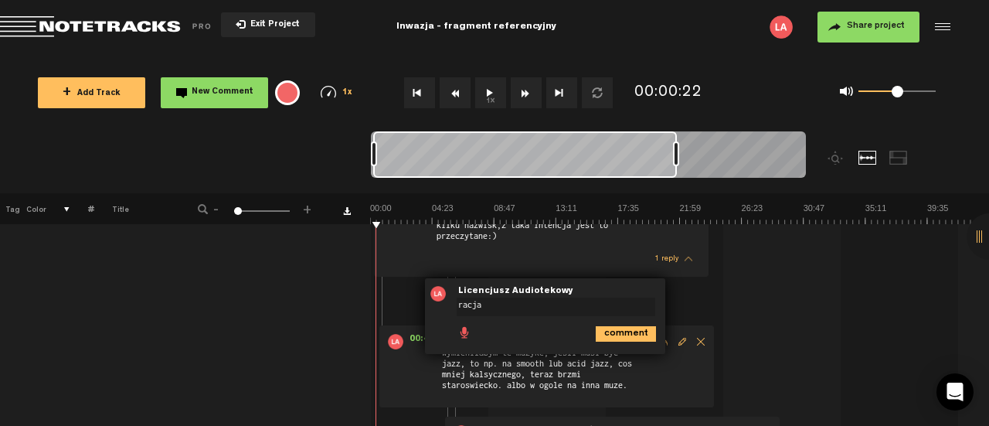
type textarea "racja"
click at [629, 330] on icon "comment" at bounding box center [625, 333] width 60 height 15
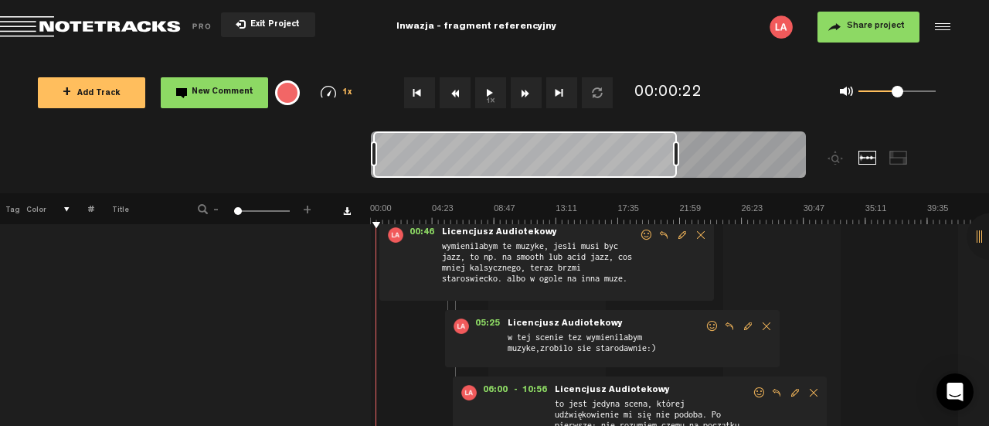
scroll to position [248, 0]
click at [664, 231] on span "Reply to comment" at bounding box center [663, 234] width 19 height 11
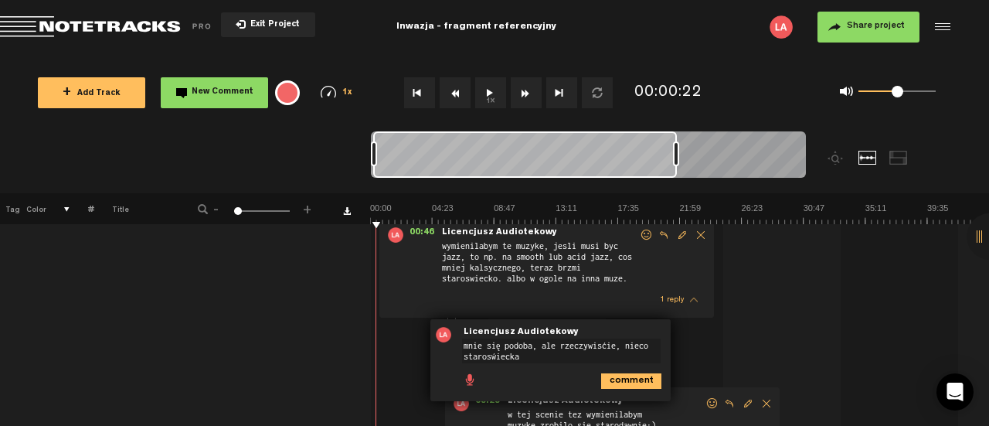
type textarea "mnie się podoba, ale rzeczywiście, nieco staroświecka"
click at [646, 374] on icon "comment" at bounding box center [631, 380] width 60 height 15
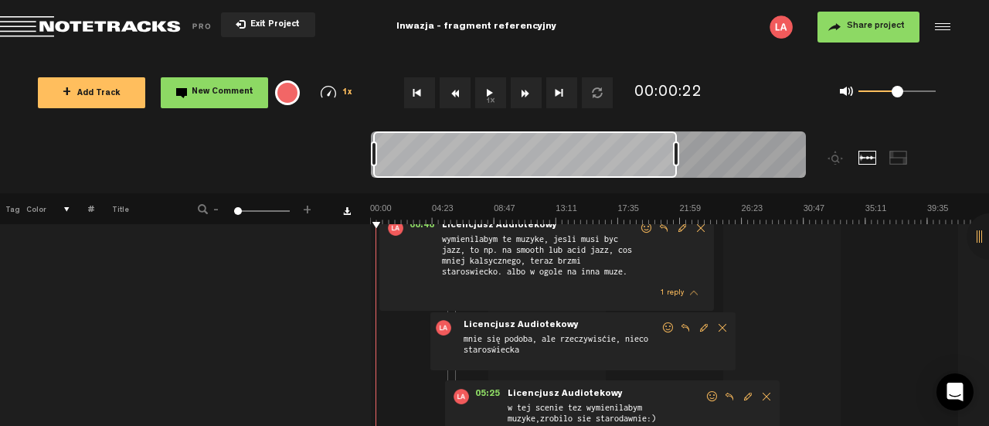
scroll to position [0, 0]
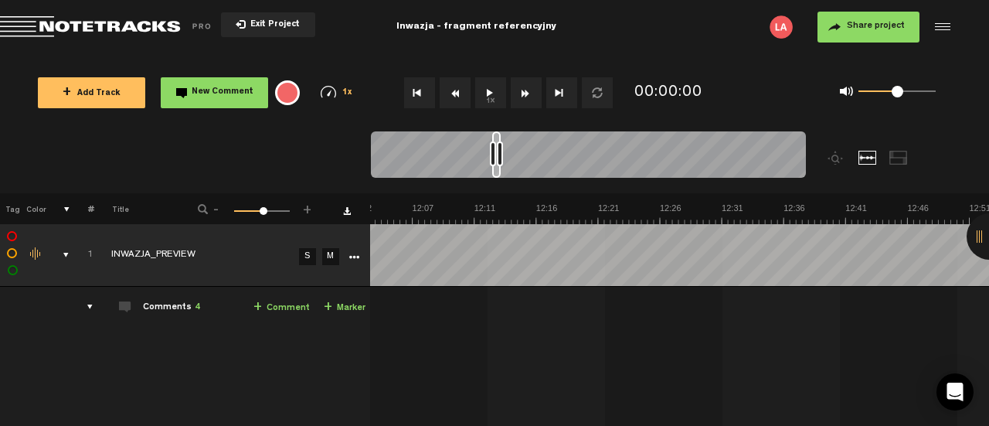
scroll to position [0, 9083]
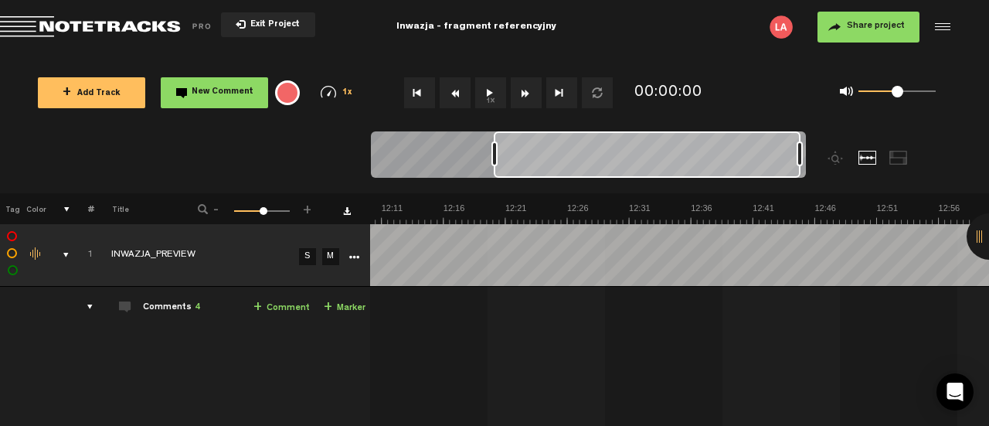
drag, startPoint x: 502, startPoint y: 154, endPoint x: 985, endPoint y: 144, distance: 483.6
click at [985, 144] on nt-zoom-navigation-bar at bounding box center [494, 162] width 989 height 62
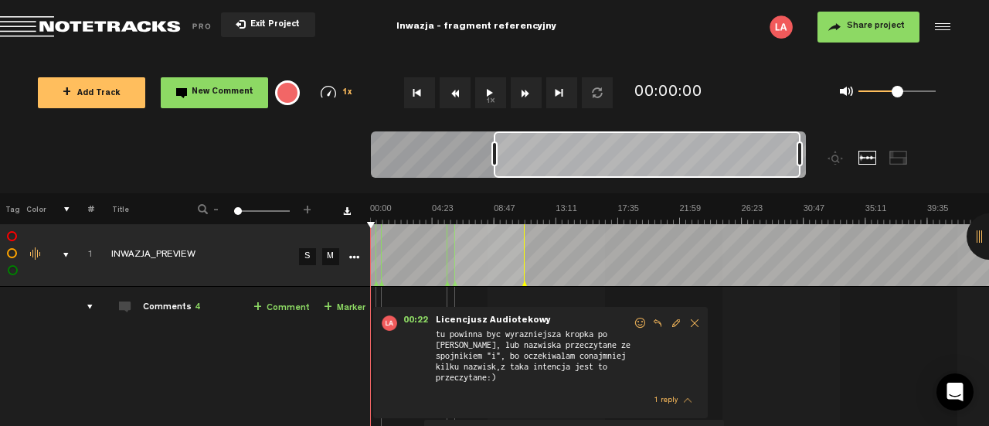
scroll to position [0, 0]
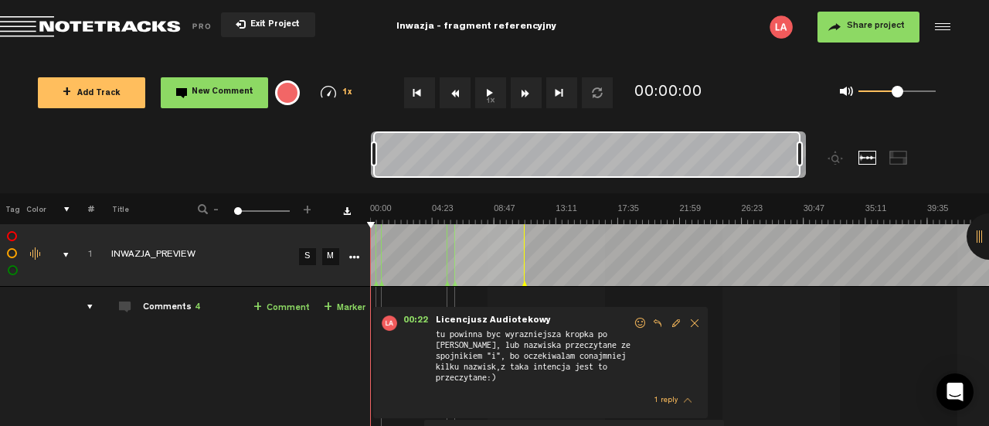
drag, startPoint x: 494, startPoint y: 161, endPoint x: 268, endPoint y: 152, distance: 226.5
click at [268, 152] on nt-zoom-navigation-bar at bounding box center [494, 162] width 989 height 62
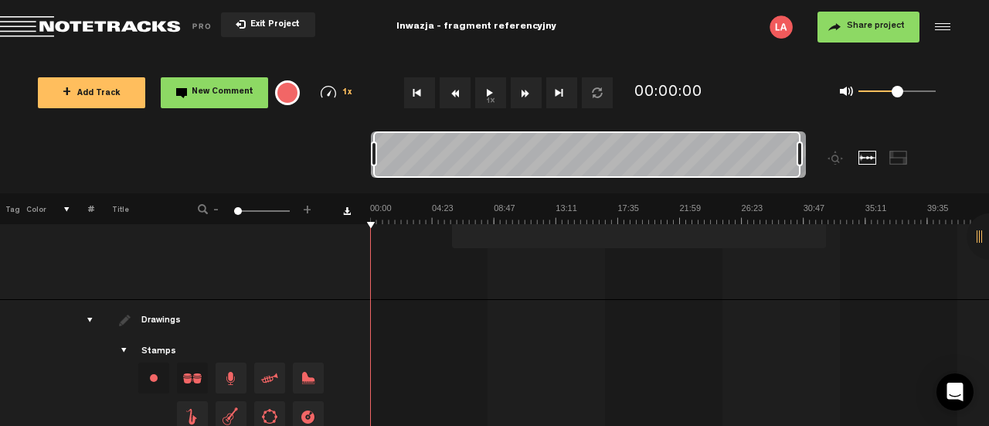
scroll to position [598, 12]
